Goal: Information Seeking & Learning: Learn about a topic

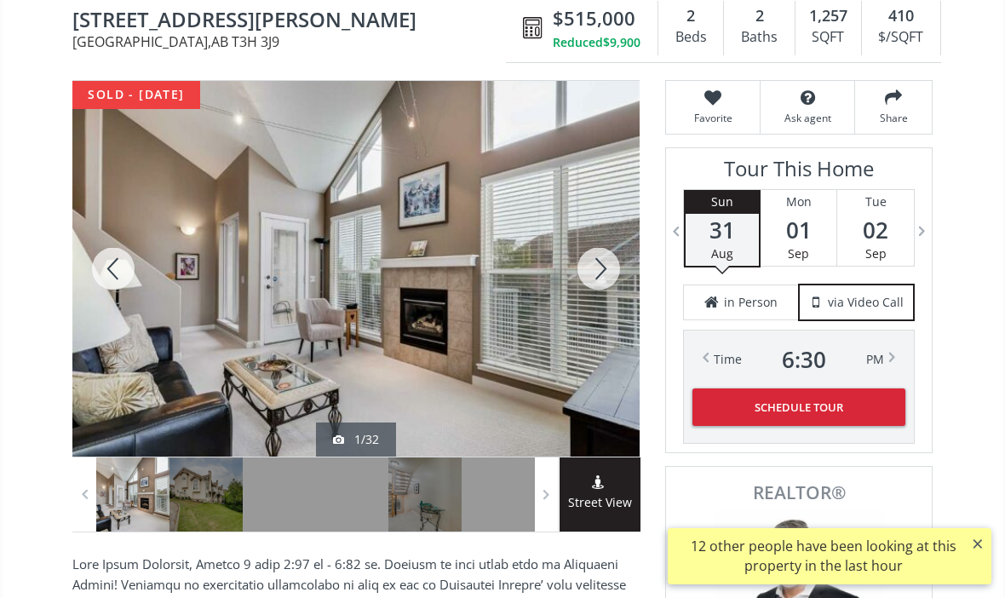
scroll to position [202, 0]
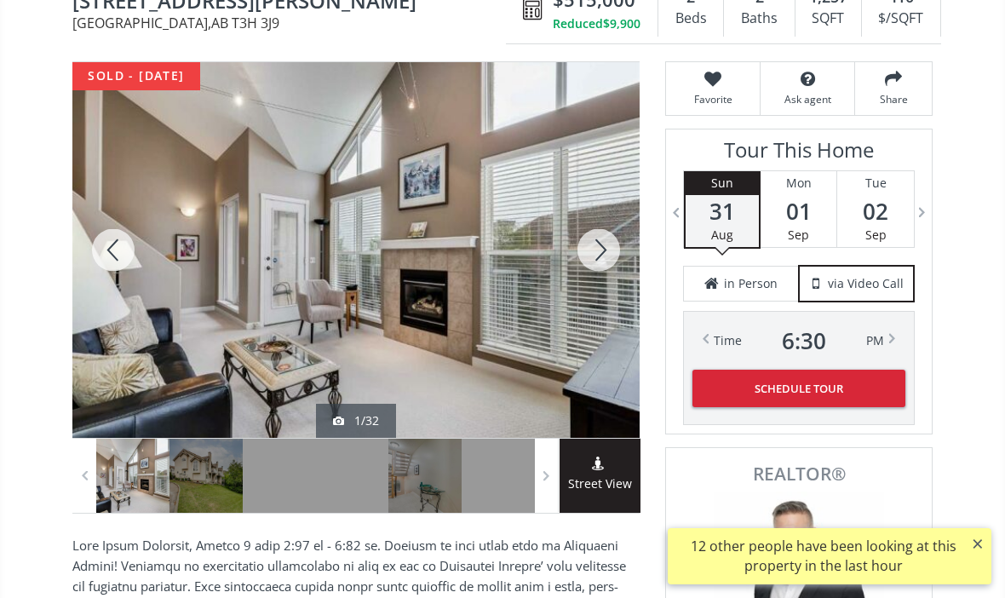
click at [594, 234] on div at bounding box center [599, 250] width 82 height 376
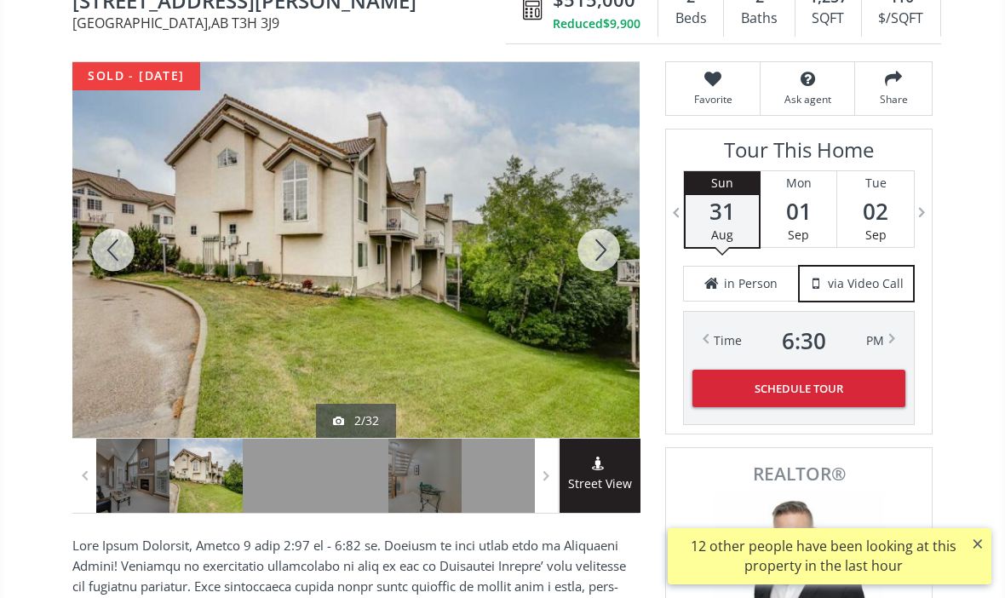
click at [600, 220] on div at bounding box center [599, 250] width 82 height 376
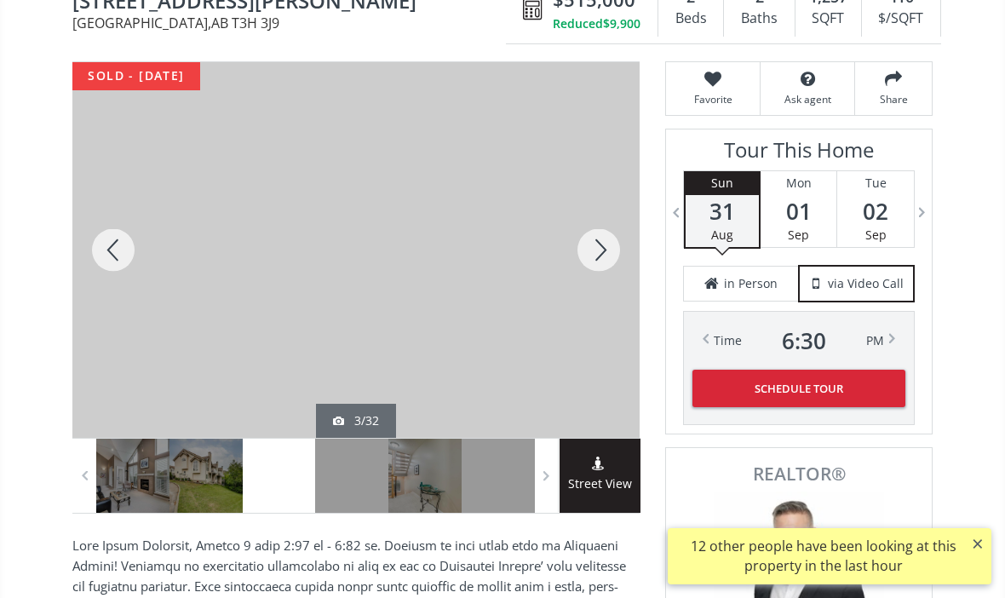
click at [600, 231] on div at bounding box center [599, 250] width 82 height 376
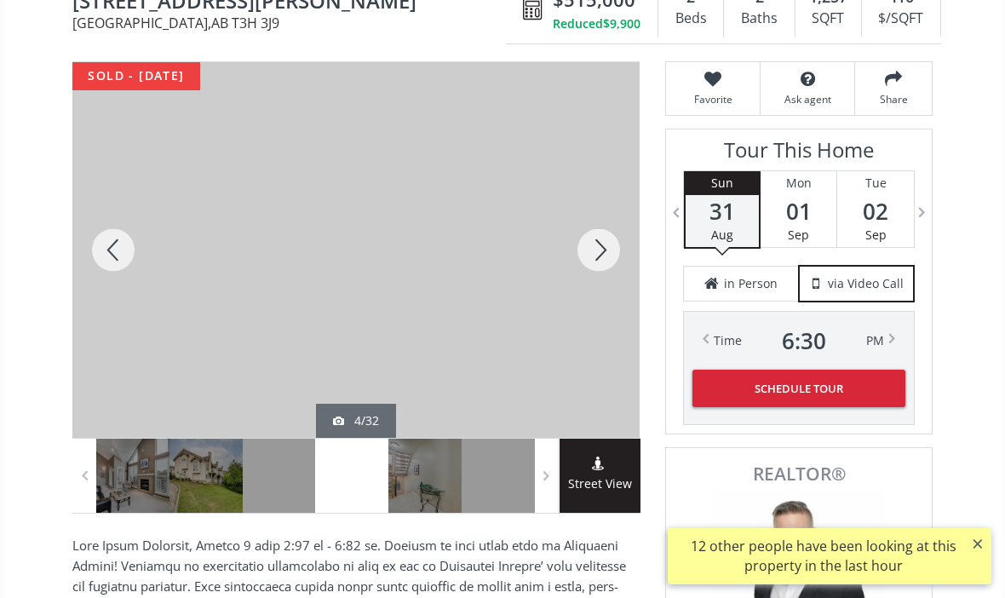
click at [601, 224] on div at bounding box center [599, 250] width 82 height 376
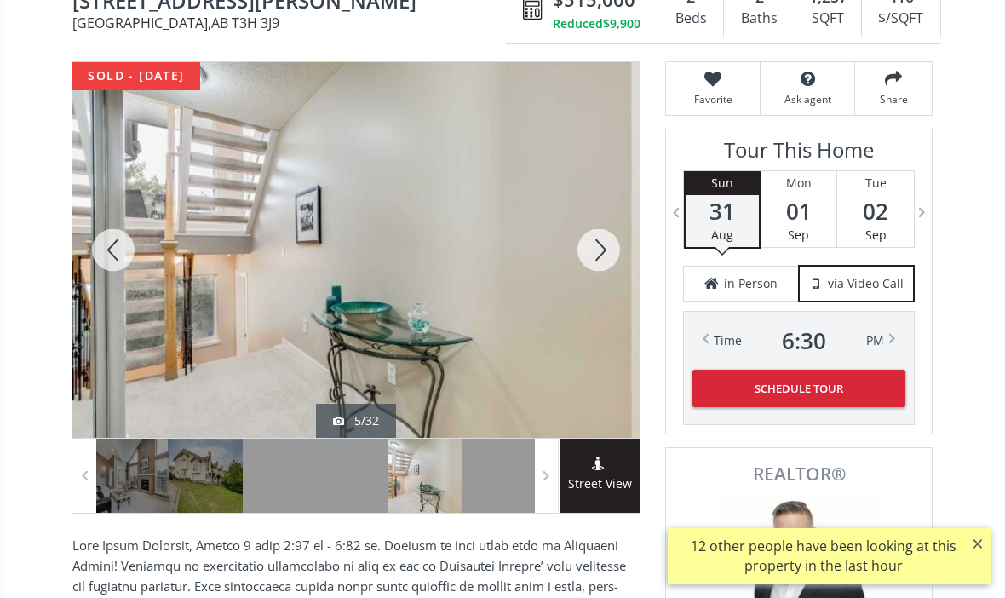
click at [598, 223] on div at bounding box center [599, 250] width 82 height 376
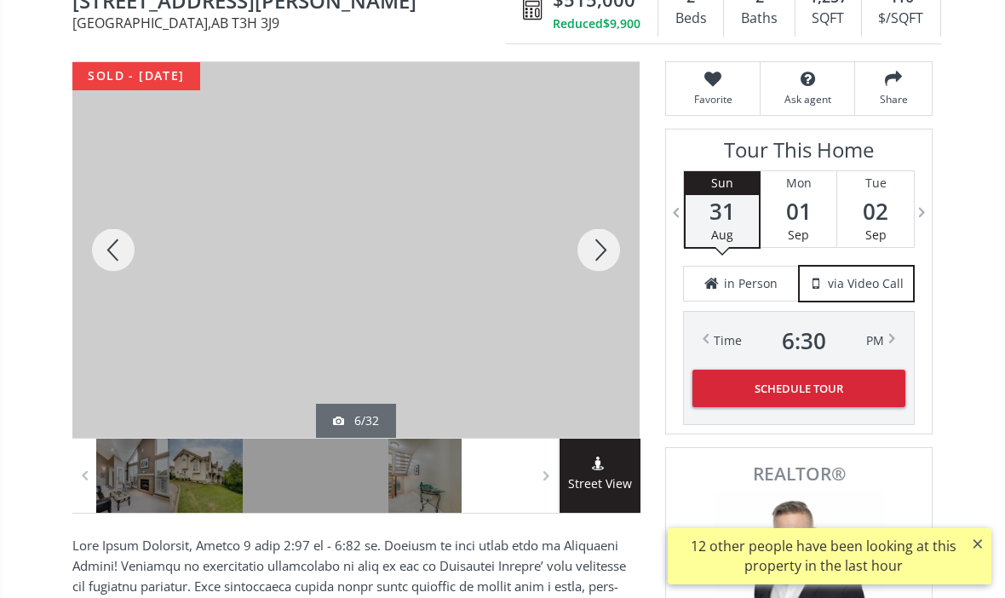
click at [598, 233] on div at bounding box center [599, 250] width 82 height 376
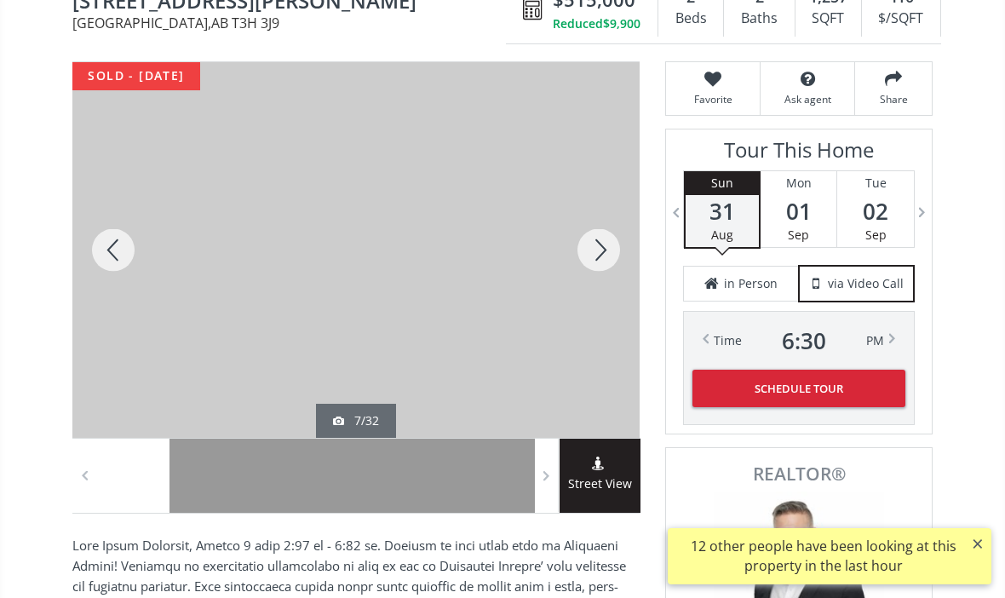
click at [600, 231] on div at bounding box center [599, 250] width 82 height 376
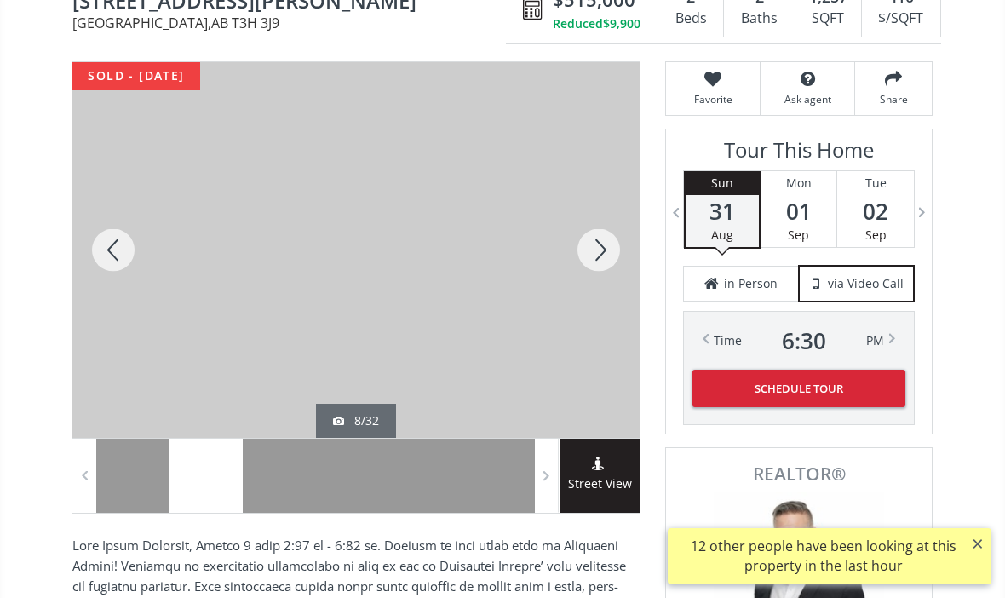
click at [593, 233] on div at bounding box center [599, 250] width 82 height 376
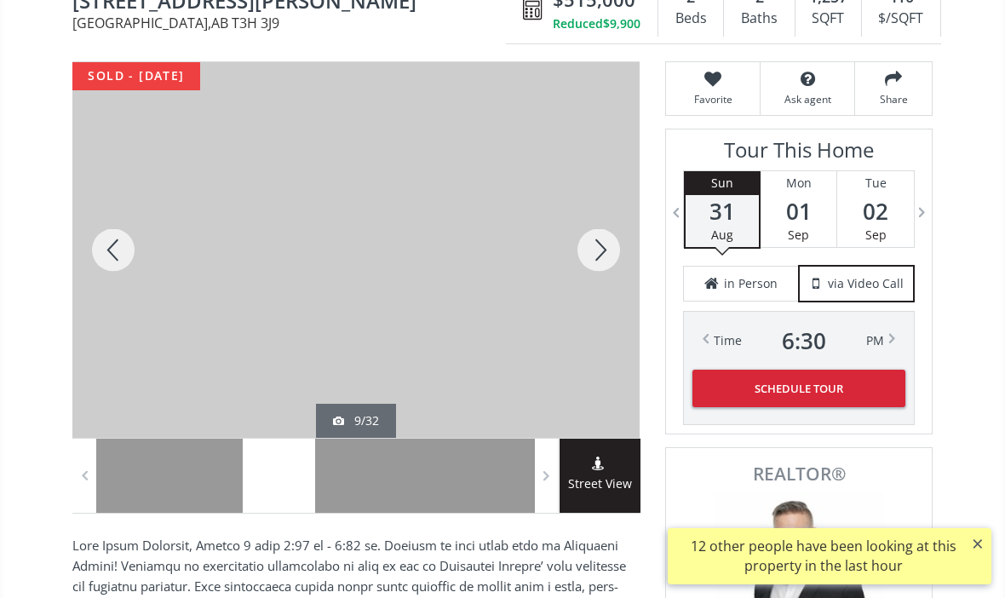
click at [603, 234] on div at bounding box center [599, 250] width 82 height 376
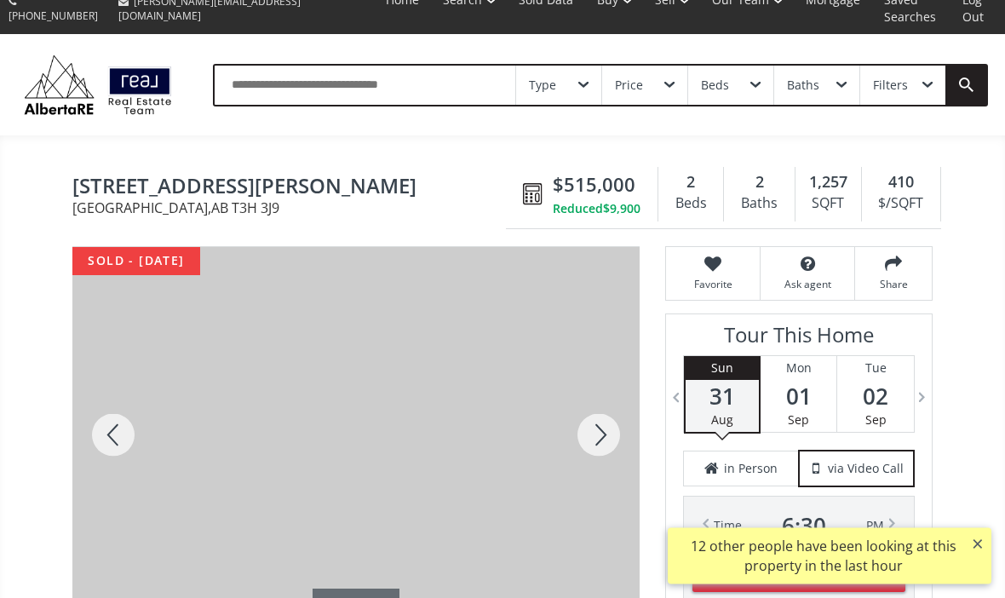
scroll to position [0, 0]
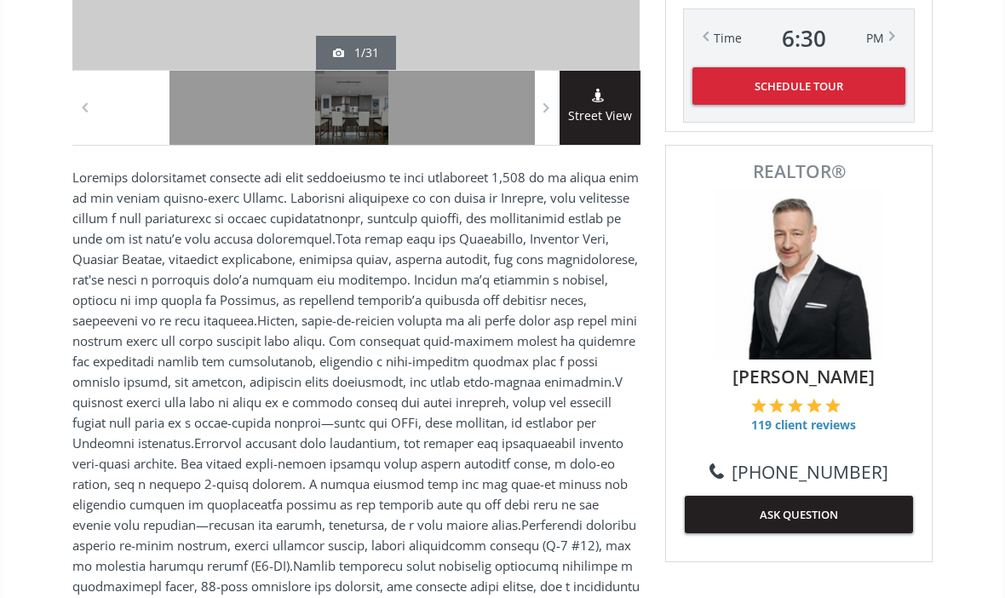
scroll to position [566, 0]
